Goal: Task Accomplishment & Management: Manage account settings

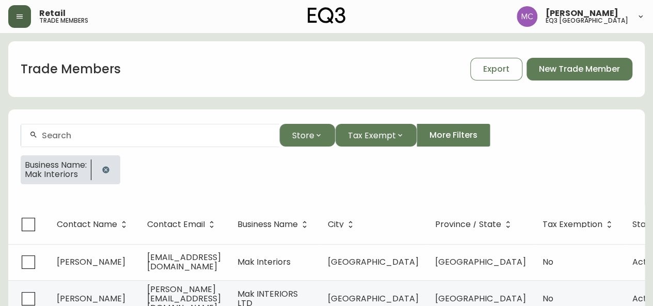
click at [20, 23] on button "button" at bounding box center [19, 16] width 23 height 23
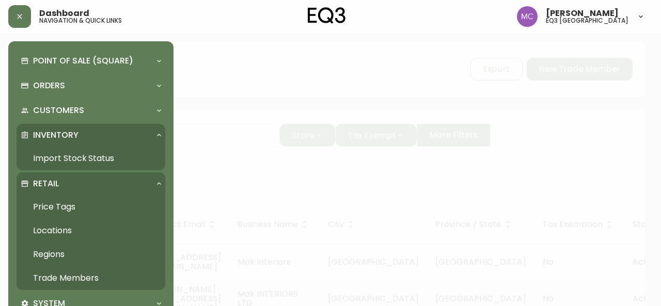
click at [46, 152] on link "Import Stock Status" at bounding box center [91, 159] width 149 height 24
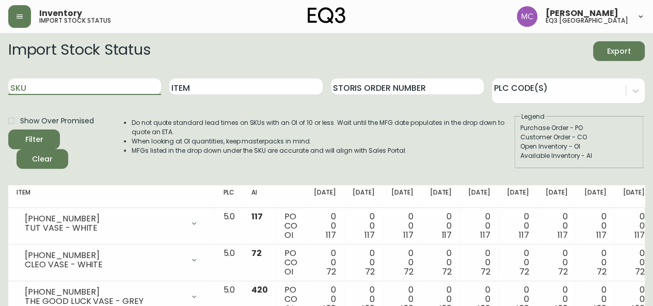
click at [39, 86] on input "SKU" at bounding box center [84, 86] width 153 height 17
paste input "[PHONE_NUMBER]"
type input "[PHONE_NUMBER]"
click at [8, 130] on button "Filter" at bounding box center [34, 140] width 52 height 20
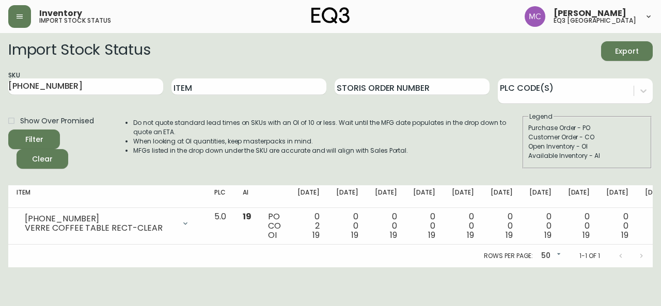
click at [0, 152] on main "Import Stock Status Export SKU [PHONE_NUMBER] Item Storis Order Number PLC Code…" at bounding box center [330, 150] width 661 height 234
click at [24, 17] on button "button" at bounding box center [19, 16] width 23 height 23
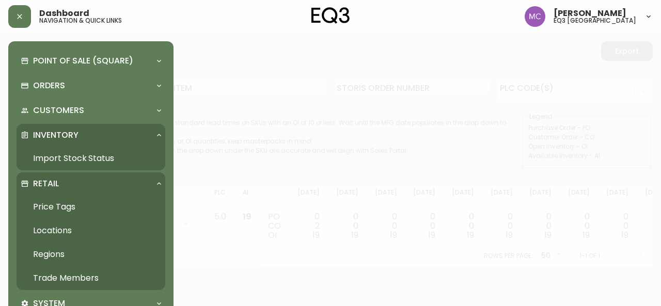
click at [71, 278] on link "Trade Members" at bounding box center [91, 278] width 149 height 24
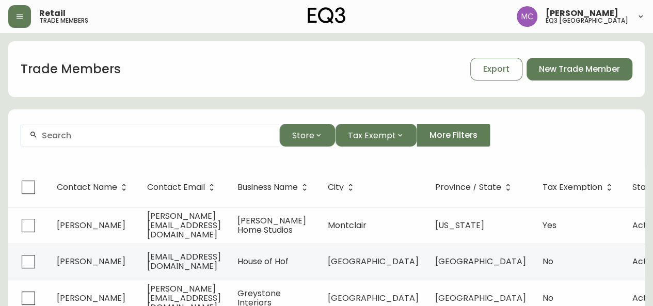
click at [78, 134] on input "text" at bounding box center [156, 136] width 229 height 10
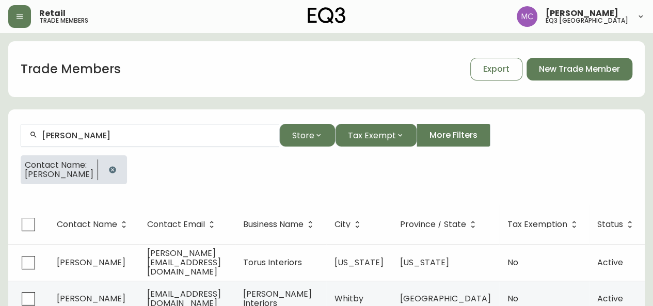
click at [109, 171] on icon "button" at bounding box center [112, 169] width 7 height 7
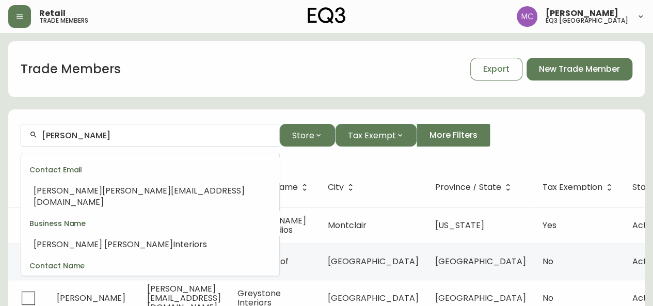
click at [125, 131] on input "[PERSON_NAME]" at bounding box center [156, 136] width 229 height 10
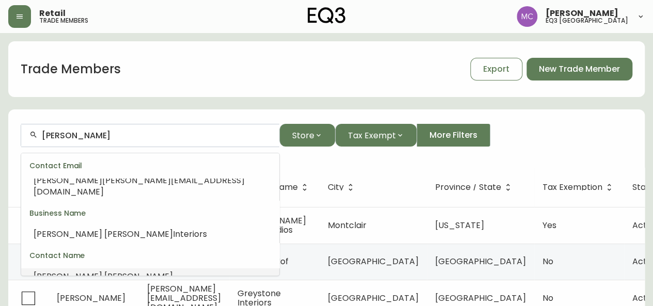
click at [122, 134] on input "[PERSON_NAME]" at bounding box center [156, 136] width 229 height 10
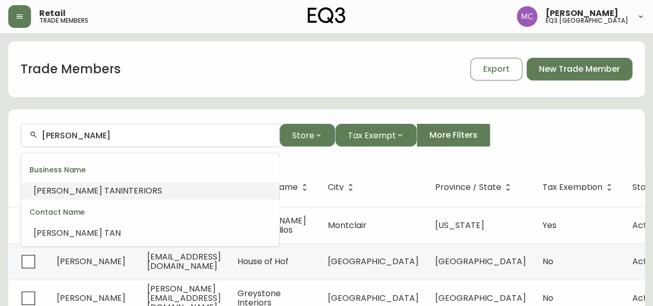
click at [64, 197] on li "[PERSON_NAME] INTERIORS" at bounding box center [150, 191] width 258 height 18
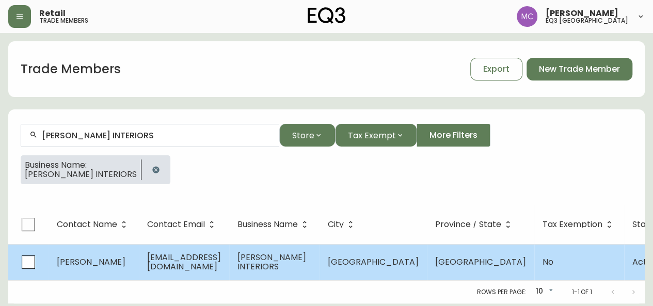
type input "[PERSON_NAME] INTERIORS"
click at [86, 261] on span "[PERSON_NAME]" at bounding box center [91, 262] width 69 height 12
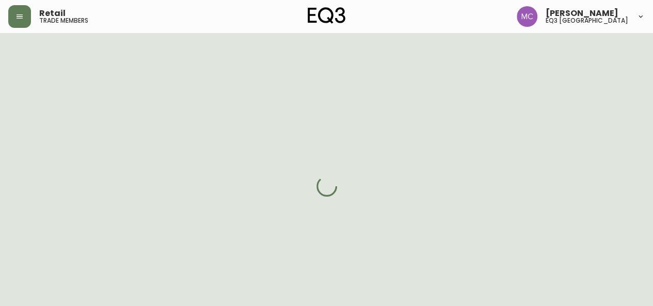
select select "BC"
select select "CA"
select select "CA_EN"
select select "Other"
select select "Interior Designer"
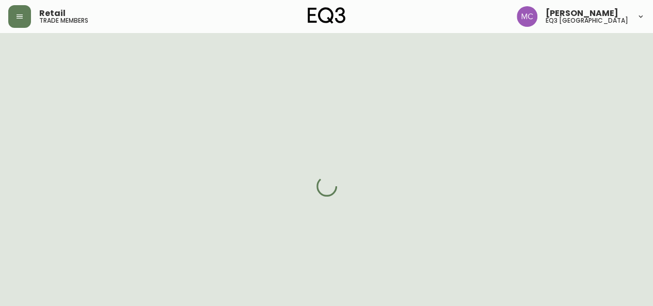
select select "cjw10z96p001r6gs00juufhhe"
select select "false"
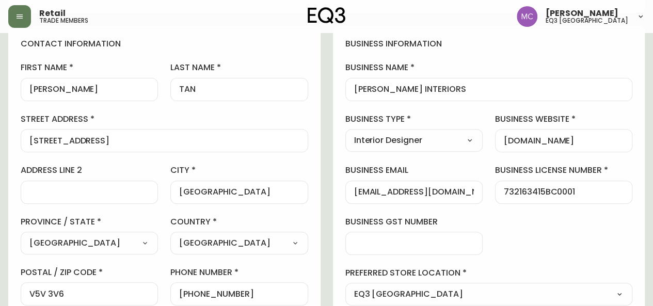
scroll to position [120, 0]
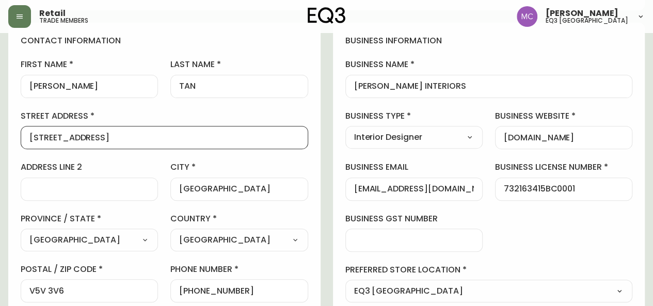
drag, startPoint x: 130, startPoint y: 135, endPoint x: 0, endPoint y: 114, distance: 131.2
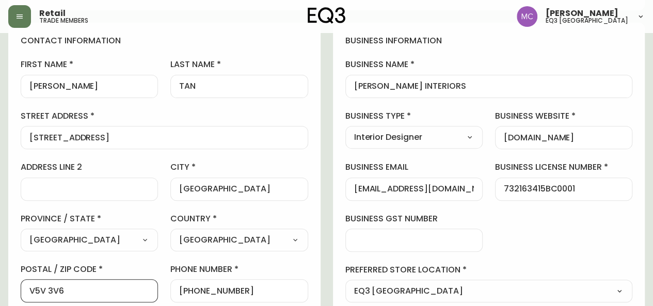
drag, startPoint x: 81, startPoint y: 286, endPoint x: 0, endPoint y: 281, distance: 80.7
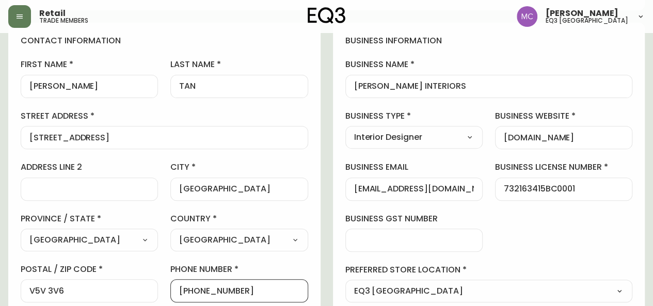
drag, startPoint x: 243, startPoint y: 291, endPoint x: 187, endPoint y: 290, distance: 56.3
click at [187, 290] on input "[PHONE_NUMBER]" at bounding box center [239, 291] width 120 height 10
drag, startPoint x: 351, startPoint y: 187, endPoint x: 485, endPoint y: 205, distance: 134.8
click at [485, 205] on div "business information business name [PERSON_NAME] INTERIORS business type Interi…" at bounding box center [489, 194] width 312 height 343
